Goal: Task Accomplishment & Management: Use online tool/utility

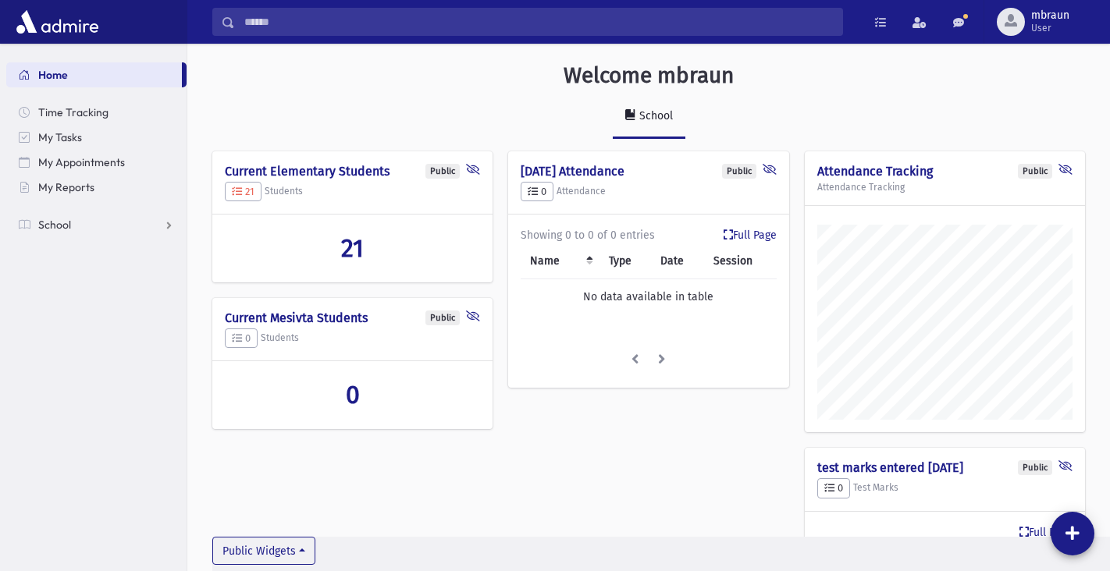
scroll to position [717, 923]
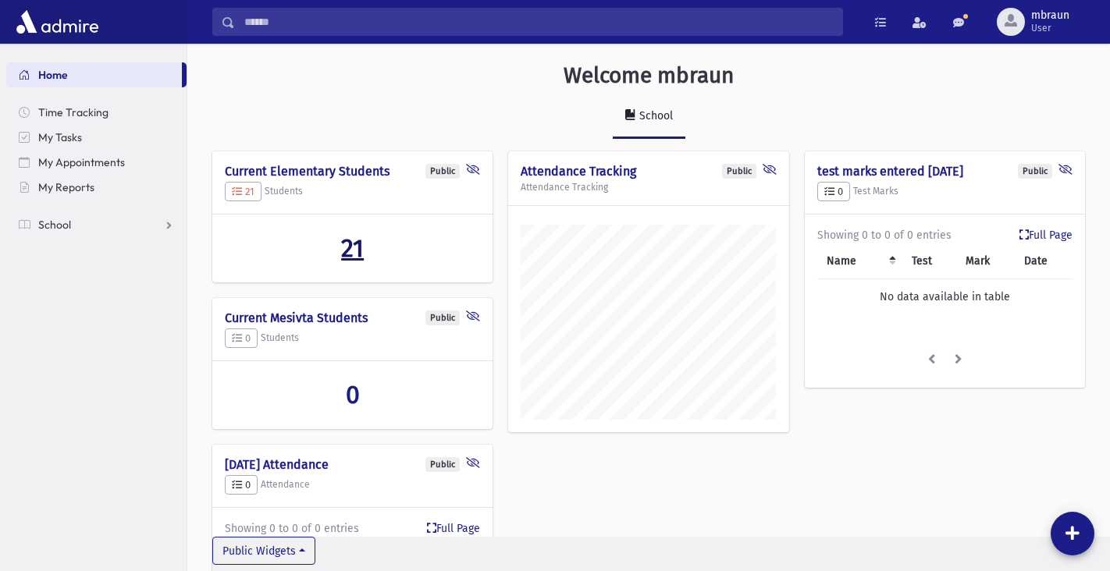
click at [354, 254] on span "21" at bounding box center [352, 248] width 23 height 30
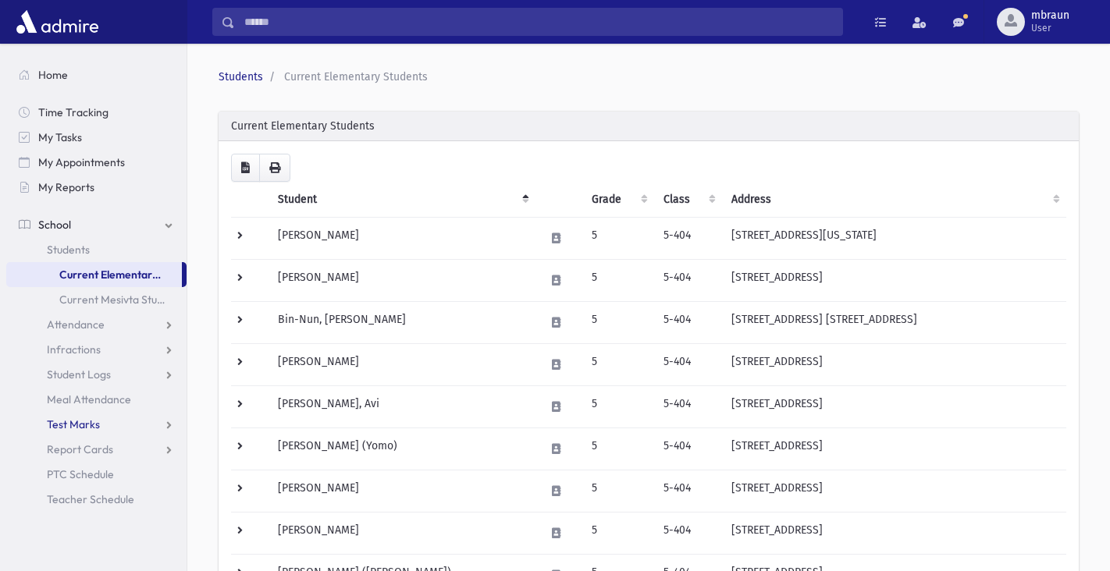
click at [82, 432] on link "Test Marks" at bounding box center [96, 424] width 180 height 25
click at [81, 448] on span "Entry" at bounding box center [72, 450] width 27 height 14
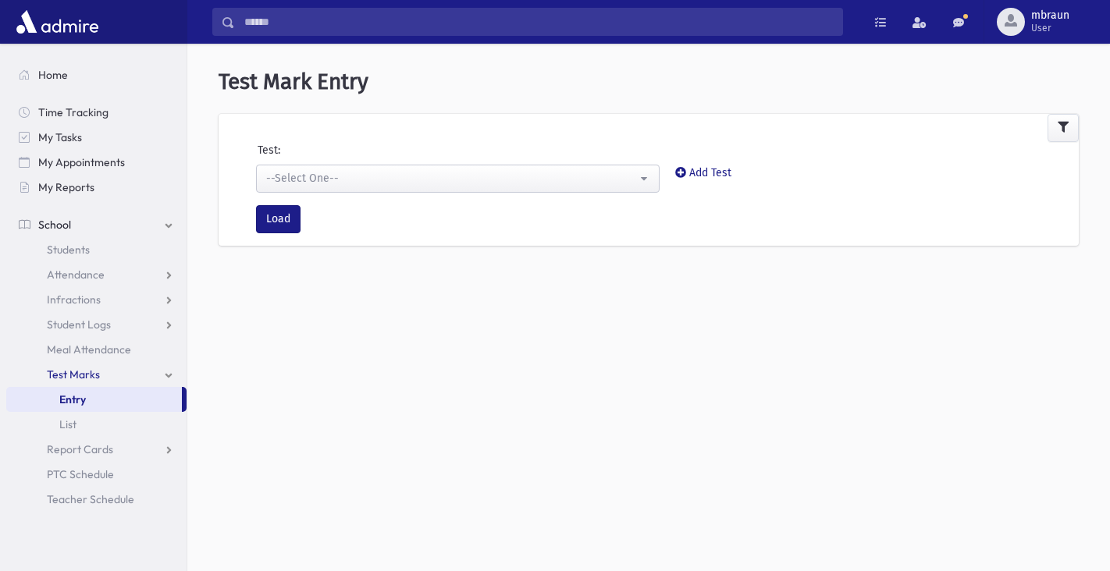
click at [360, 161] on div "Test:" at bounding box center [649, 153] width 876 height 23
click at [360, 170] on div "--Select One--" at bounding box center [451, 178] width 371 height 16
click at [358, 180] on div "--Select One--" at bounding box center [451, 178] width 371 height 16
click at [347, 177] on div "--Select One--" at bounding box center [451, 178] width 371 height 16
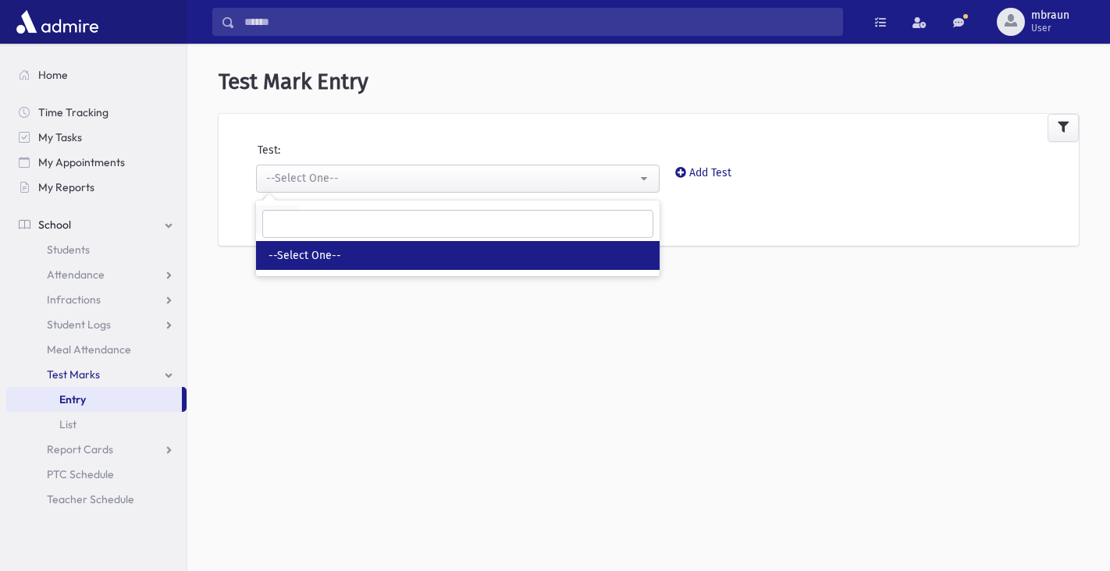
click at [410, 418] on div "**********" at bounding box center [648, 314] width 923 height 528
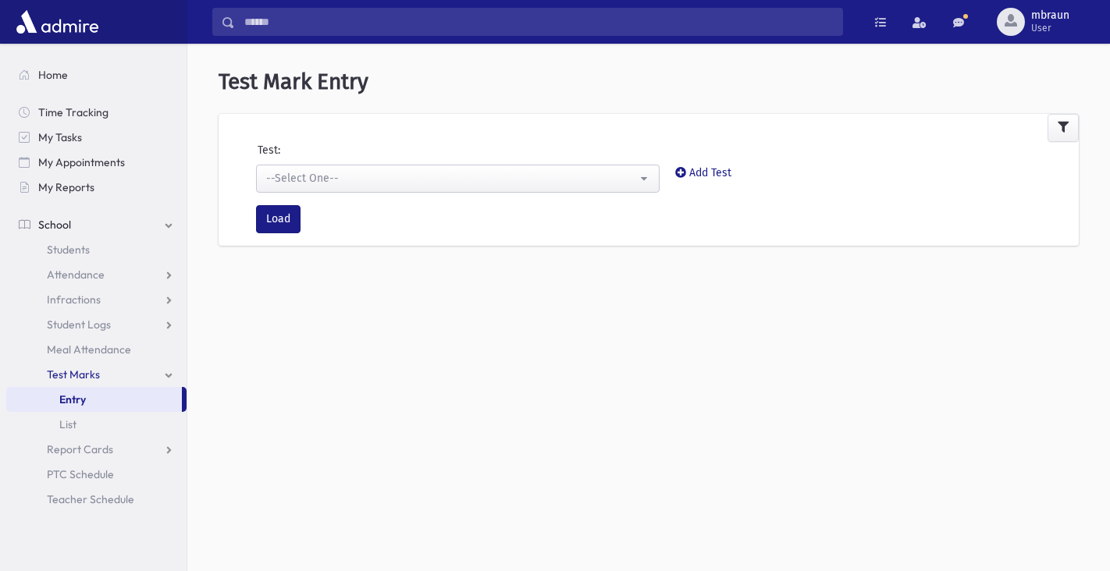
click at [322, 166] on button "--Select One--" at bounding box center [458, 179] width 404 height 28
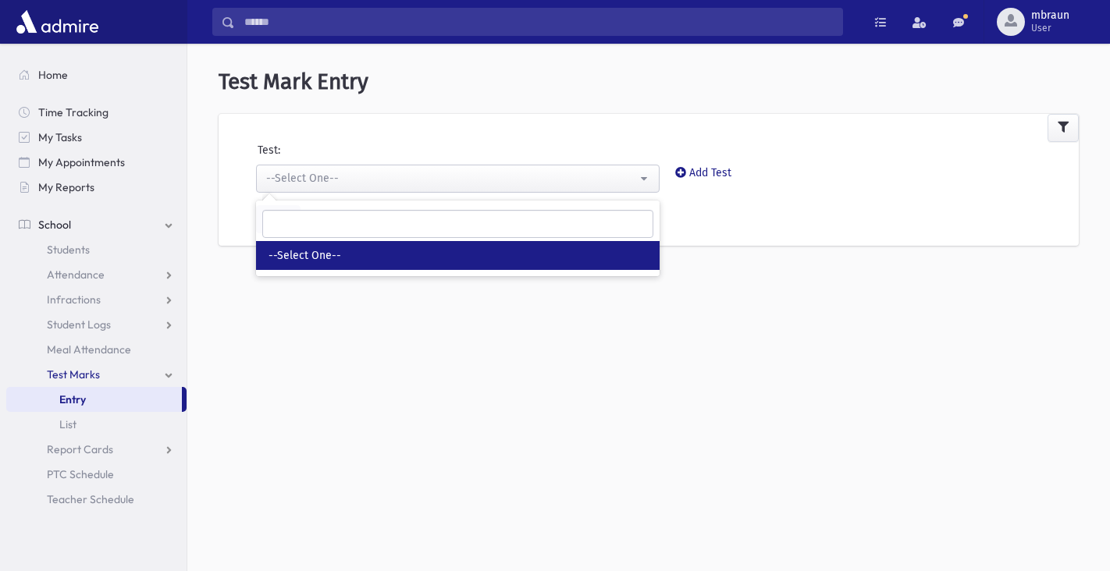
click at [325, 254] on span "--Select One--" at bounding box center [305, 256] width 73 height 16
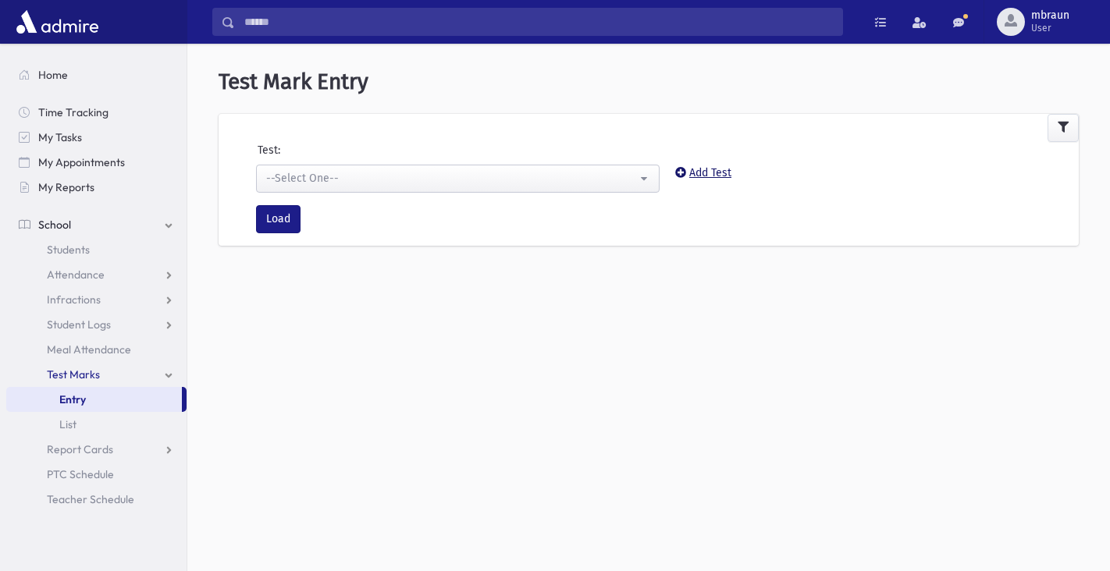
click at [717, 173] on link "Add Test" at bounding box center [703, 172] width 56 height 13
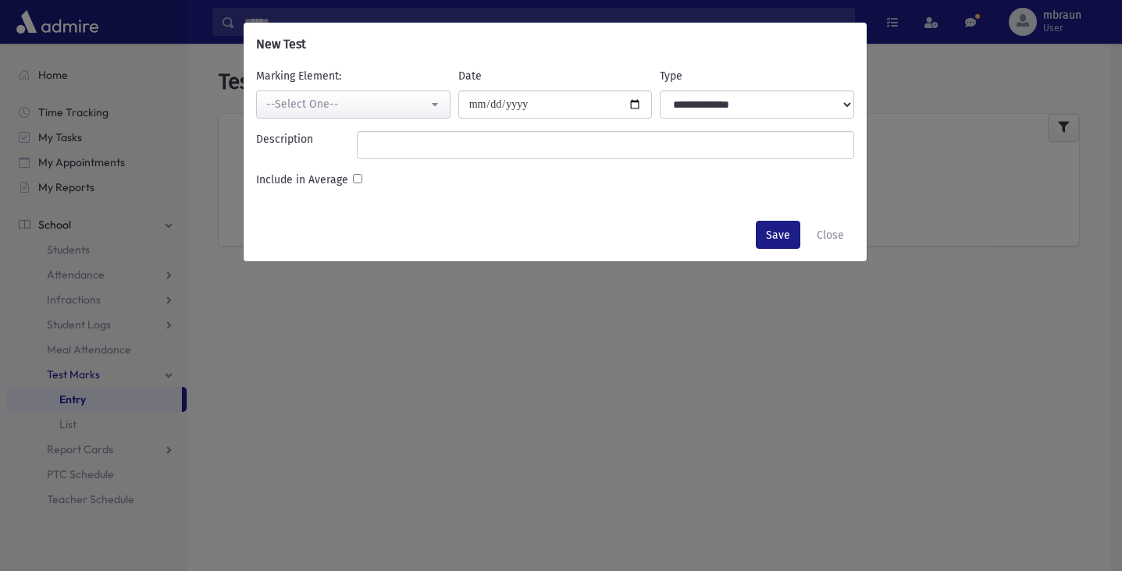
click at [328, 95] on button "--Select One--" at bounding box center [353, 105] width 194 height 28
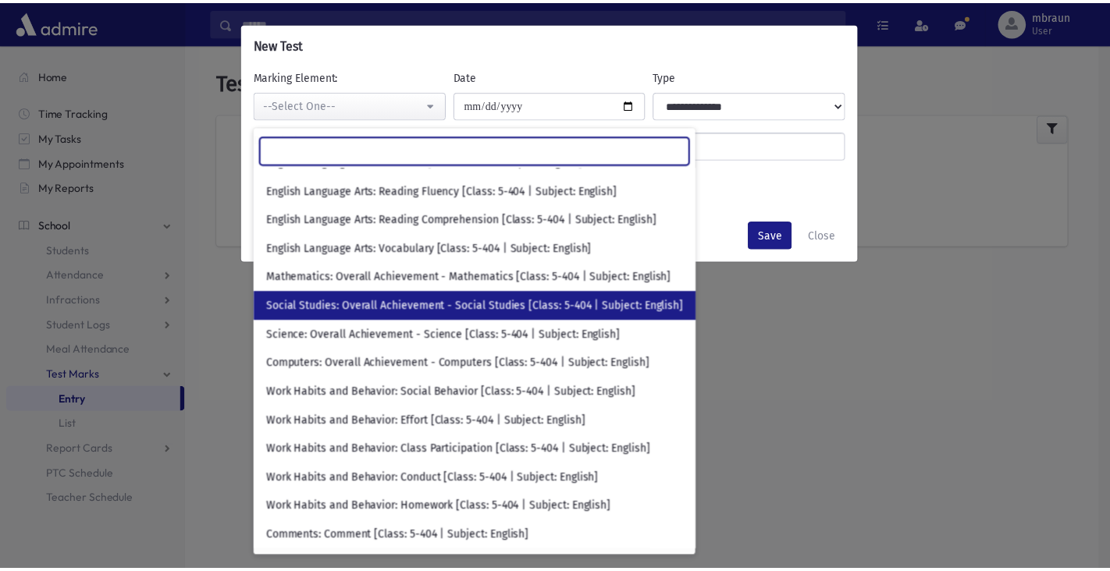
scroll to position [78, 0]
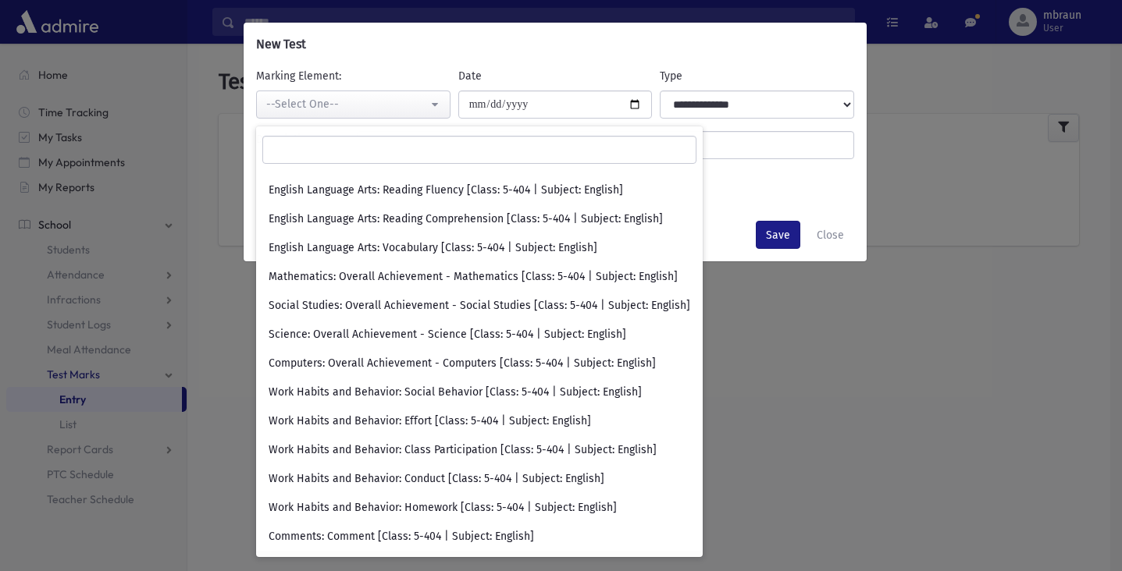
click at [806, 167] on div "**********" at bounding box center [555, 137] width 623 height 142
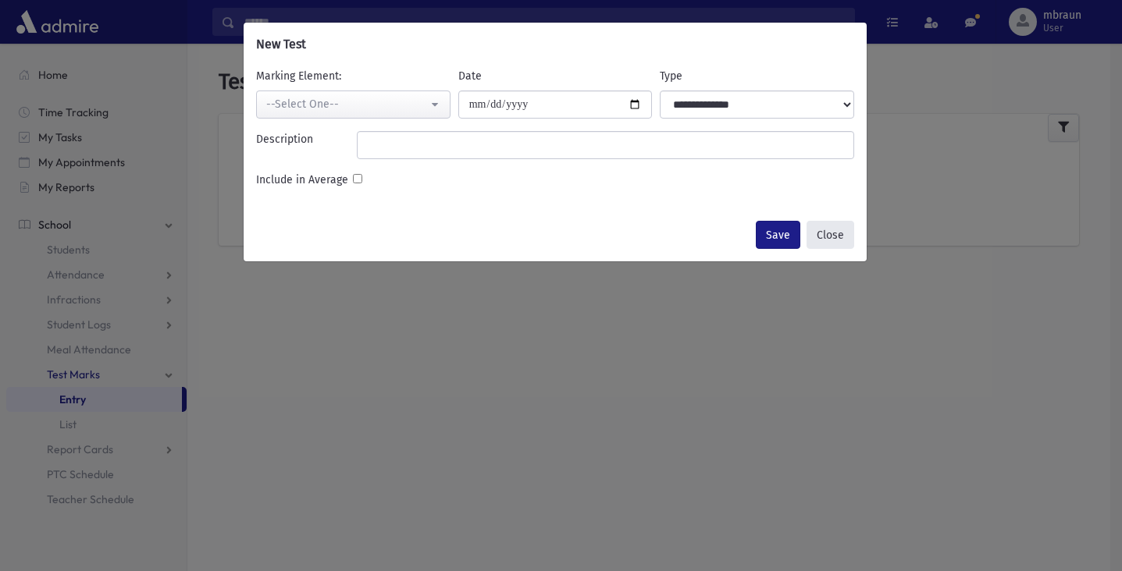
click at [822, 234] on button "Close" at bounding box center [830, 235] width 48 height 28
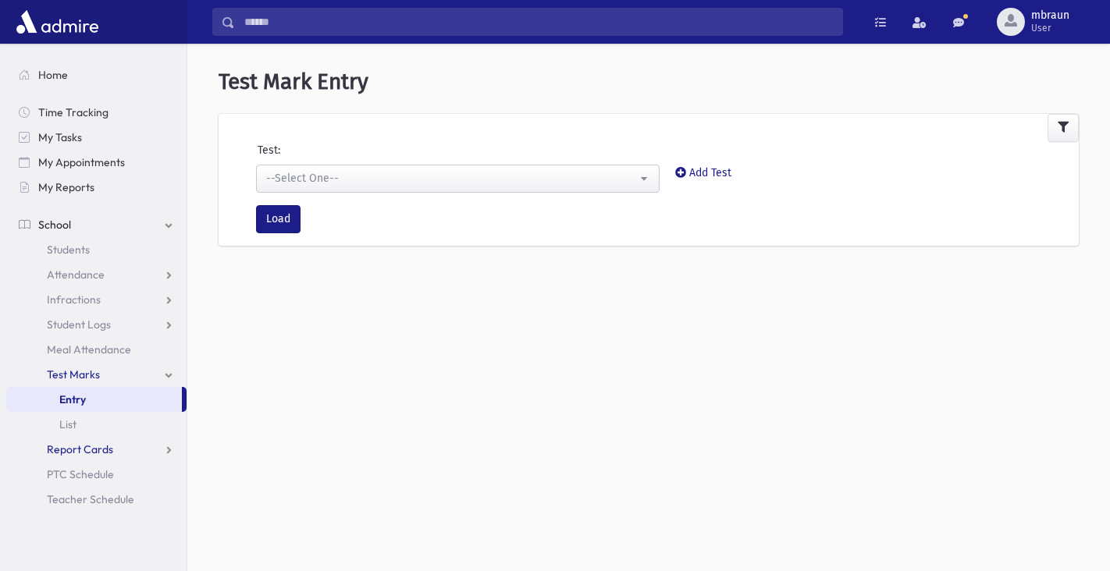
click at [78, 446] on span "Report Cards" at bounding box center [80, 450] width 66 height 14
click at [80, 486] on link "Entry" at bounding box center [96, 474] width 180 height 25
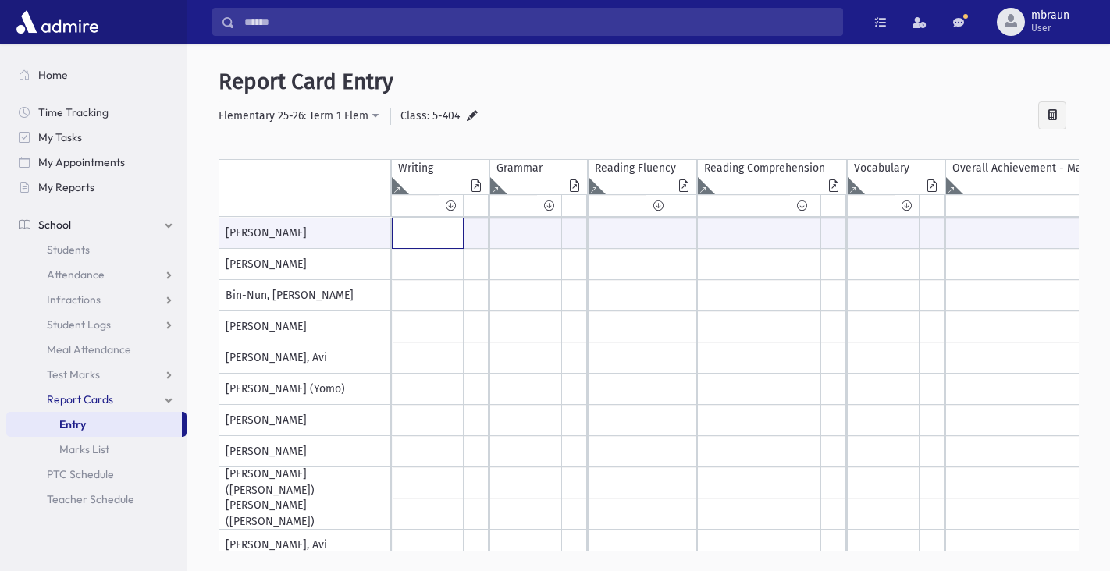
click at [442, 232] on input "text" at bounding box center [428, 234] width 70 height 30
click at [450, 204] on icon at bounding box center [451, 206] width 10 height 12
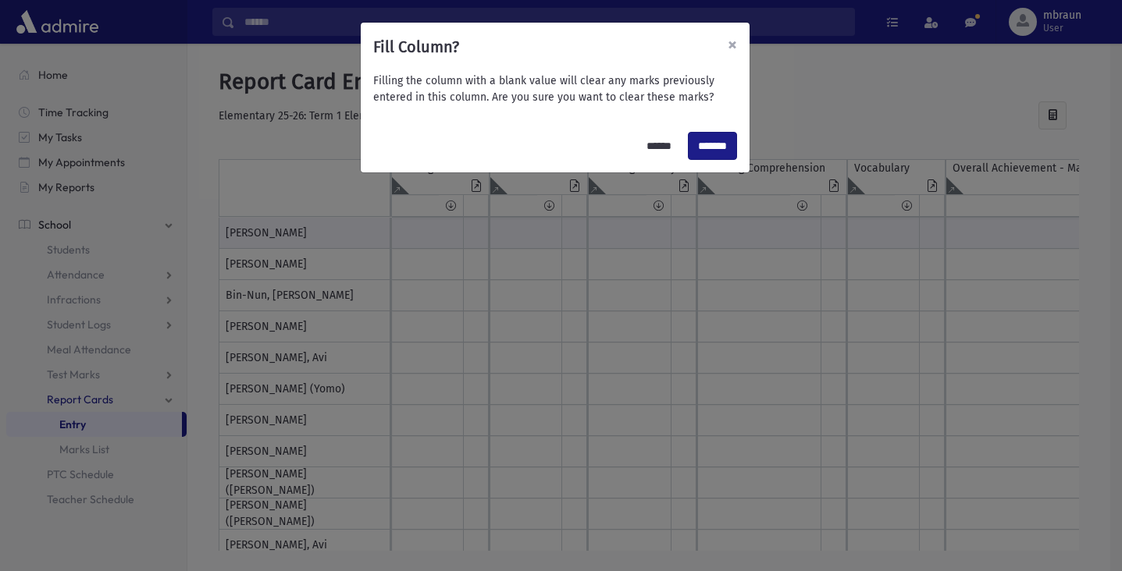
click at [729, 37] on button "×" at bounding box center [732, 45] width 34 height 44
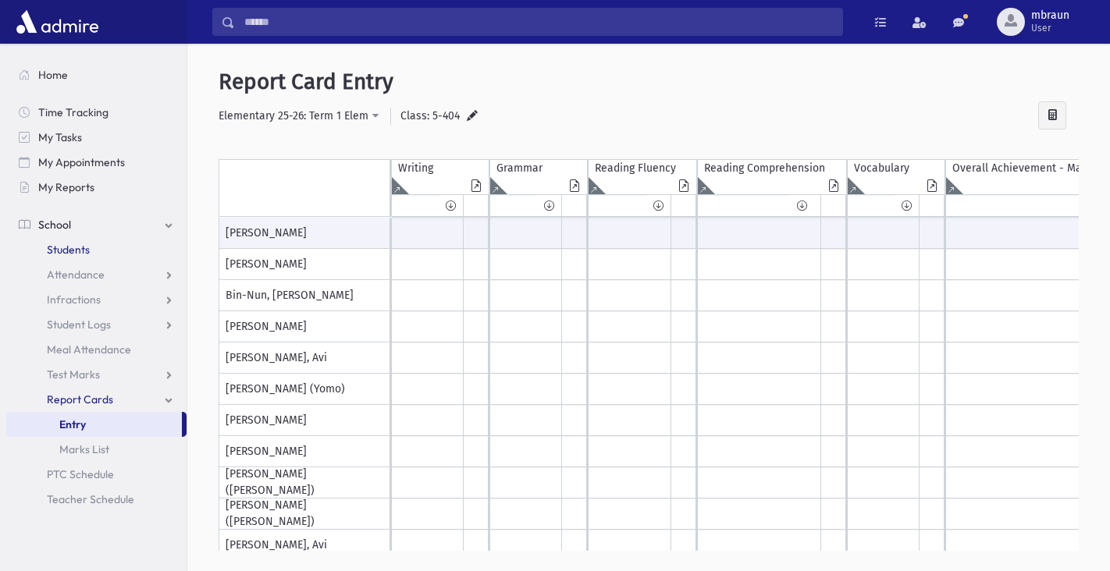
click at [62, 247] on span "Students" at bounding box center [68, 250] width 43 height 14
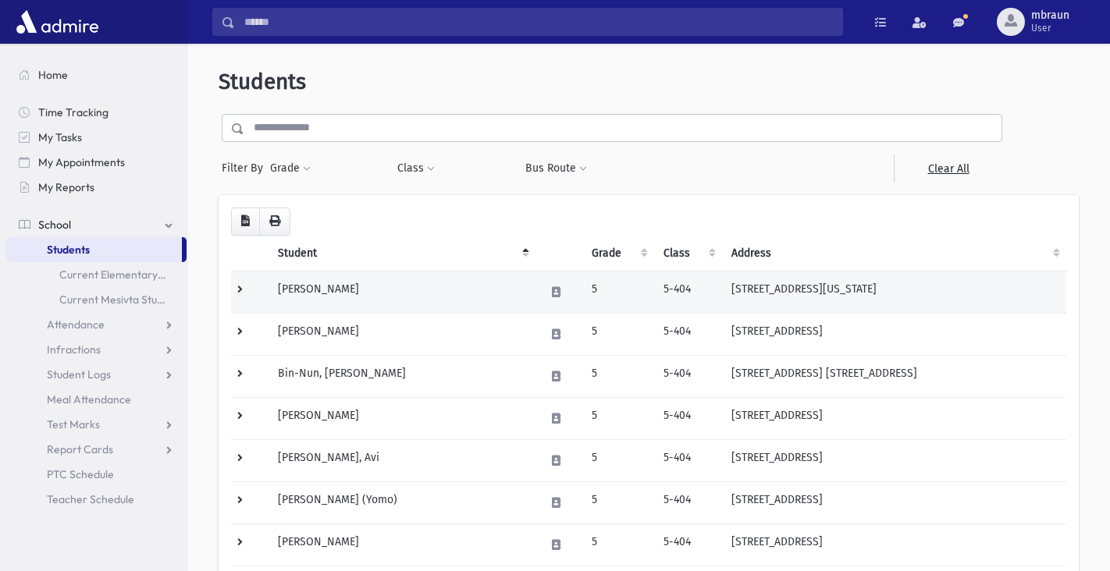
click at [328, 286] on td "Abraham, Yaakov" at bounding box center [402, 292] width 267 height 42
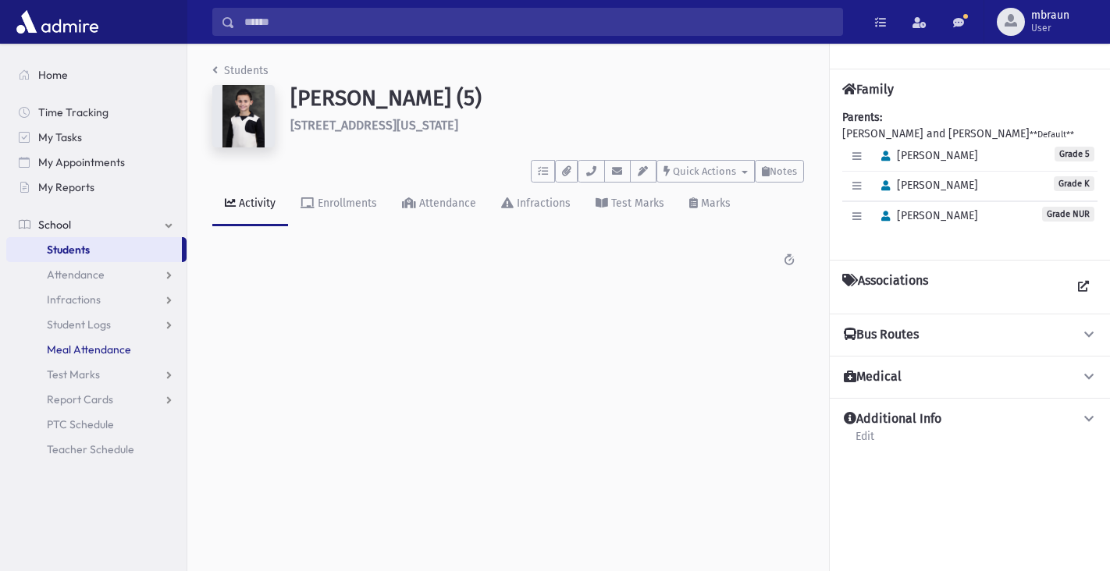
click at [91, 353] on span "Meal Attendance" at bounding box center [89, 350] width 84 height 14
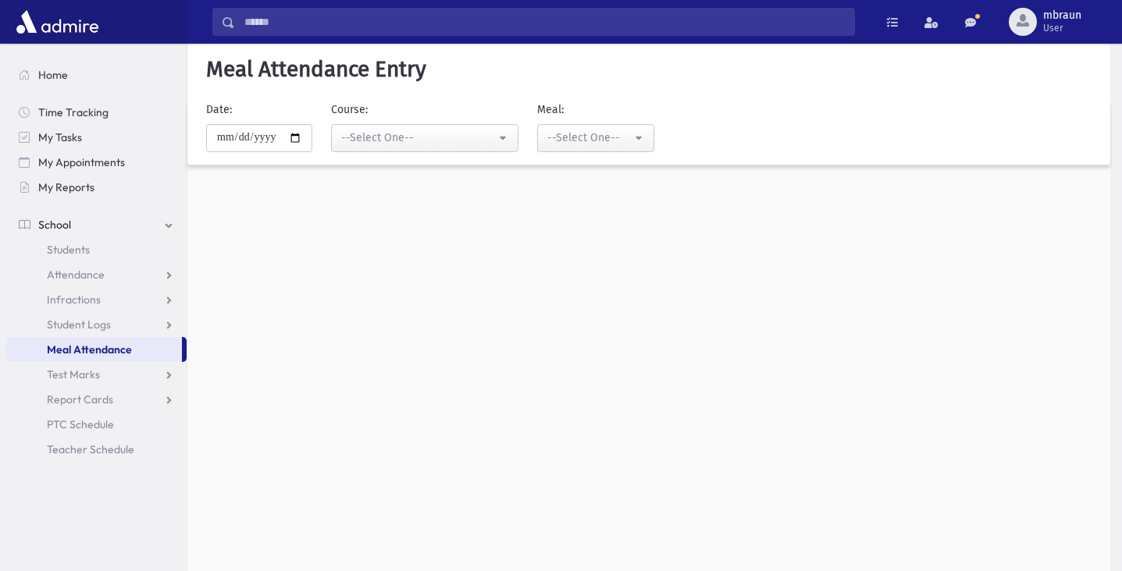
select select "****"
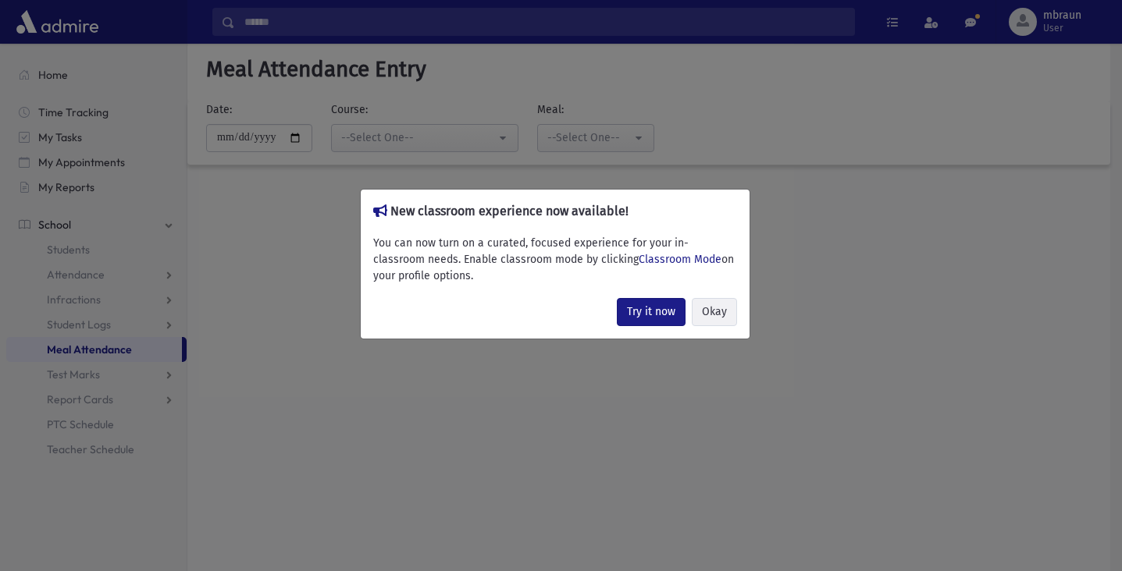
click at [718, 320] on button "Okay" at bounding box center [714, 312] width 45 height 28
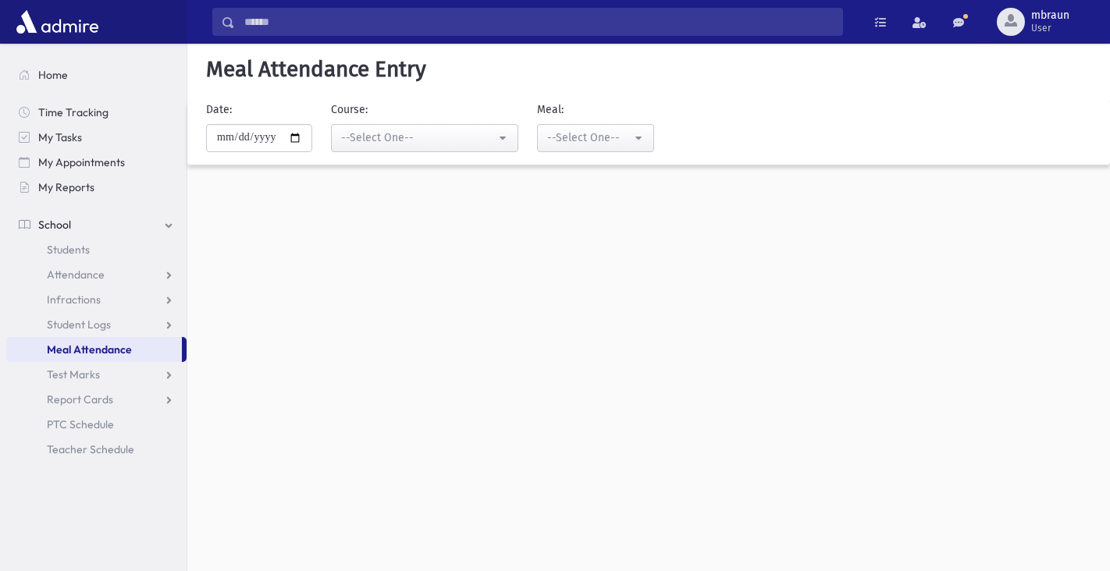
click at [378, 141] on div "--Select One--" at bounding box center [418, 138] width 155 height 16
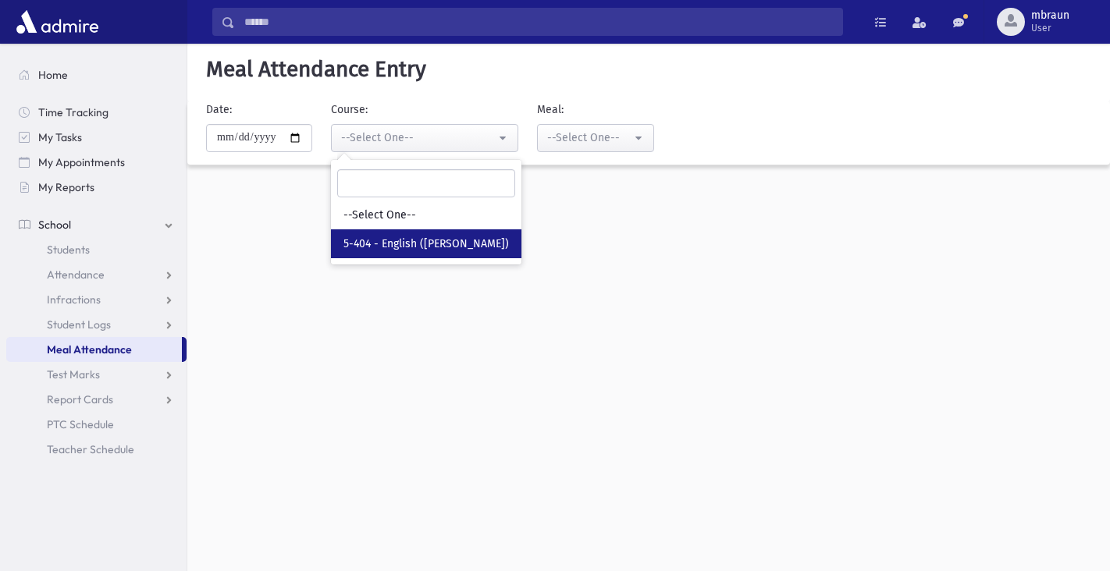
click at [378, 141] on div "--Select One--" at bounding box center [418, 138] width 155 height 16
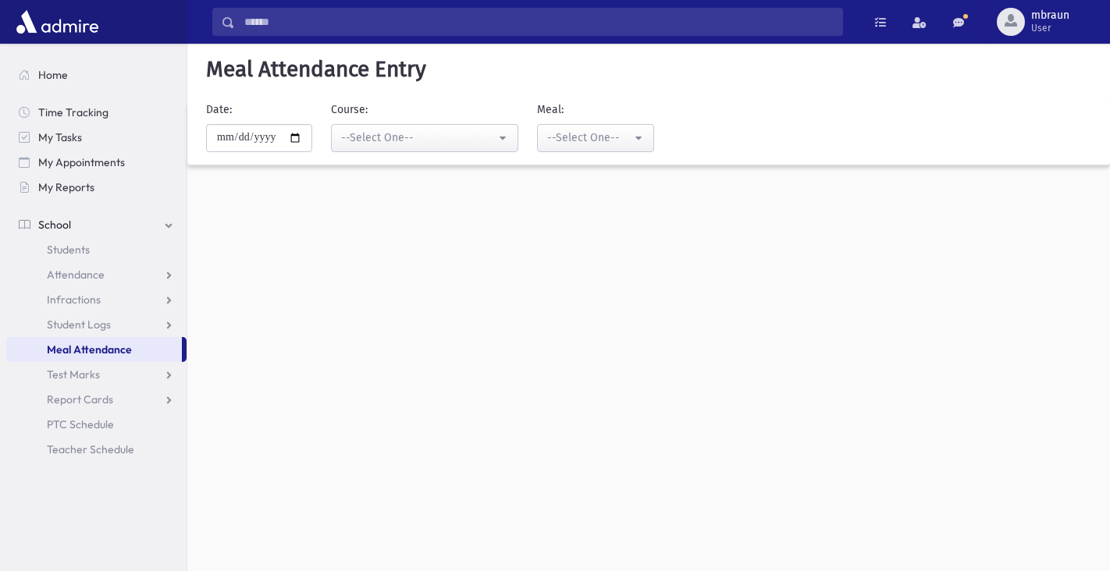
click at [378, 141] on div "--Select One--" at bounding box center [418, 138] width 155 height 16
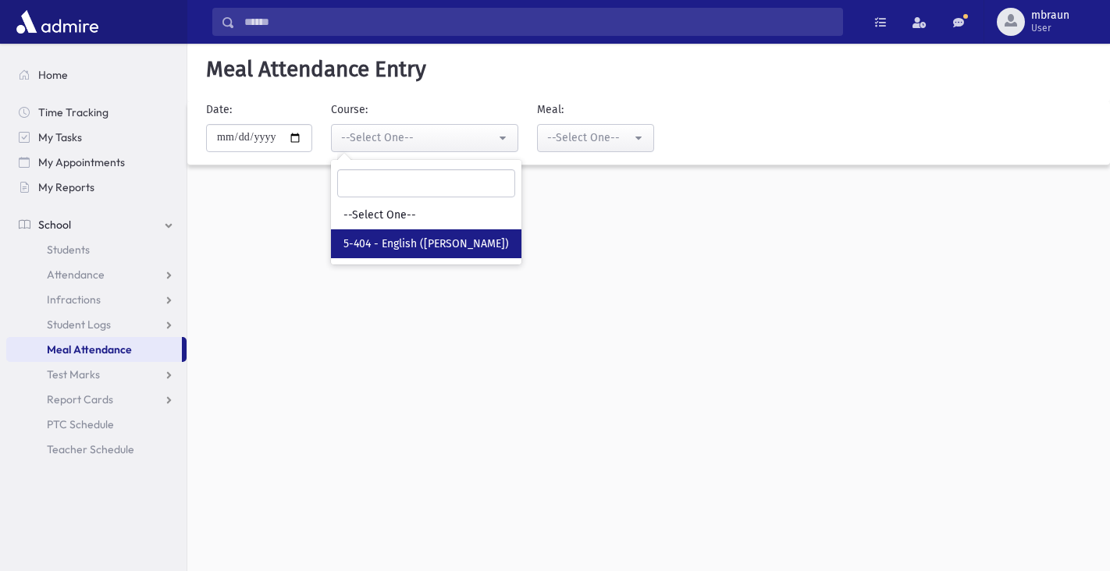
click at [378, 141] on div "--Select One--" at bounding box center [418, 138] width 155 height 16
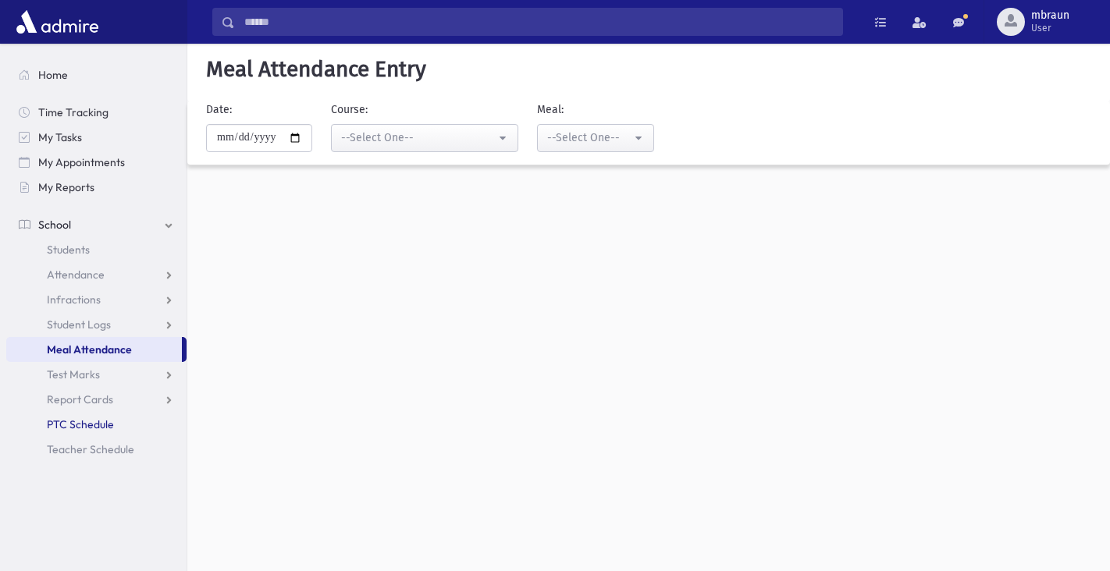
click at [90, 427] on span "PTC Schedule" at bounding box center [80, 425] width 67 height 14
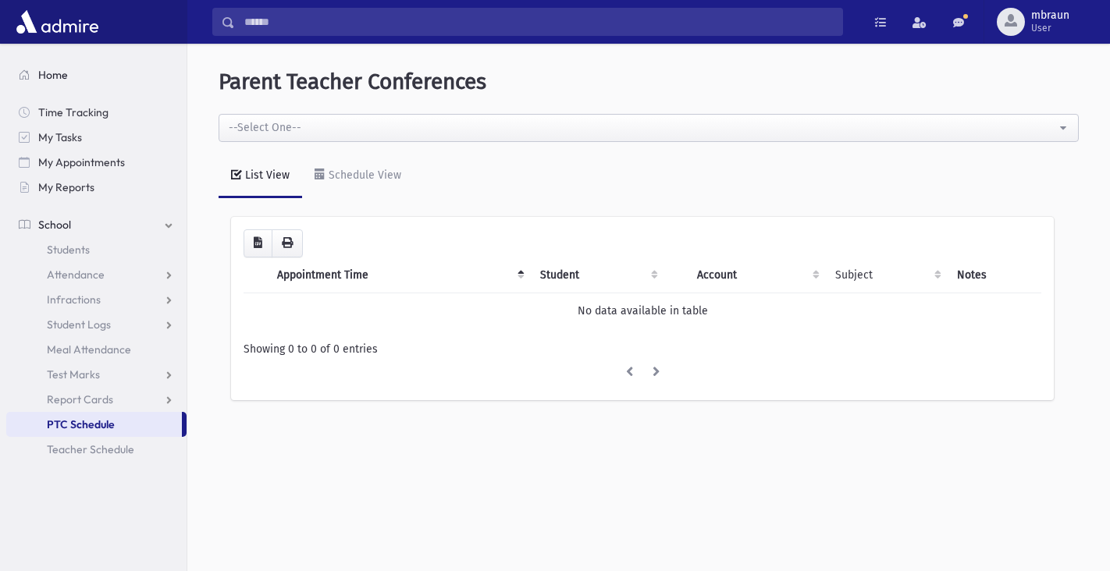
click at [41, 77] on span "Home" at bounding box center [53, 75] width 30 height 14
